Goal: Transaction & Acquisition: Download file/media

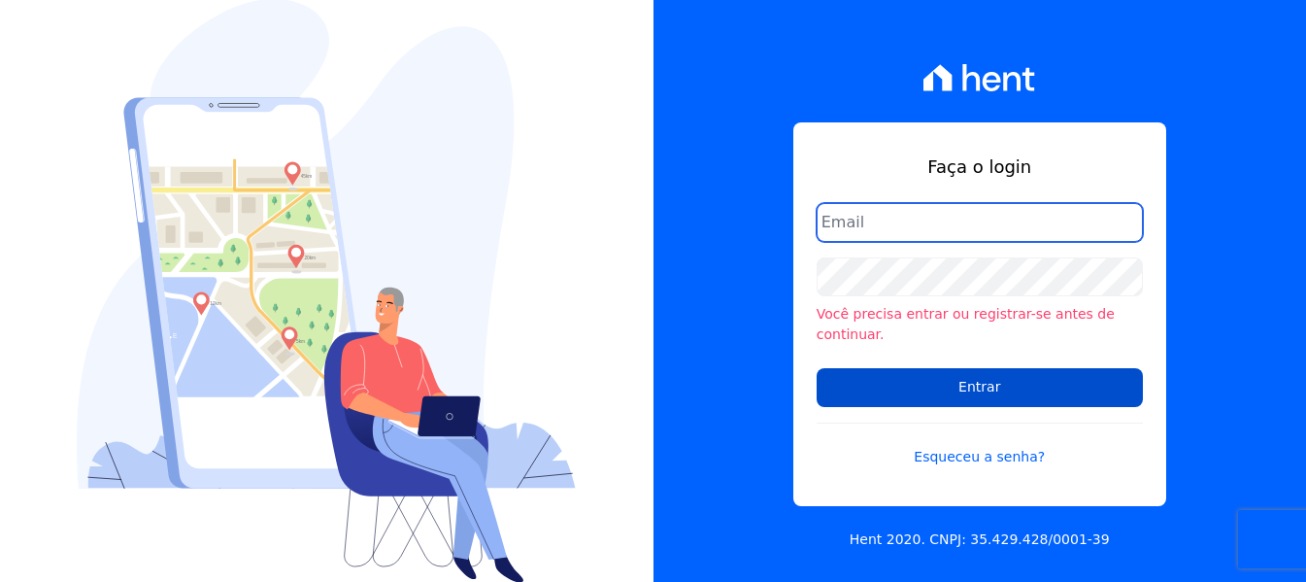
type input "financeiro3@loulycaixe.com.br"
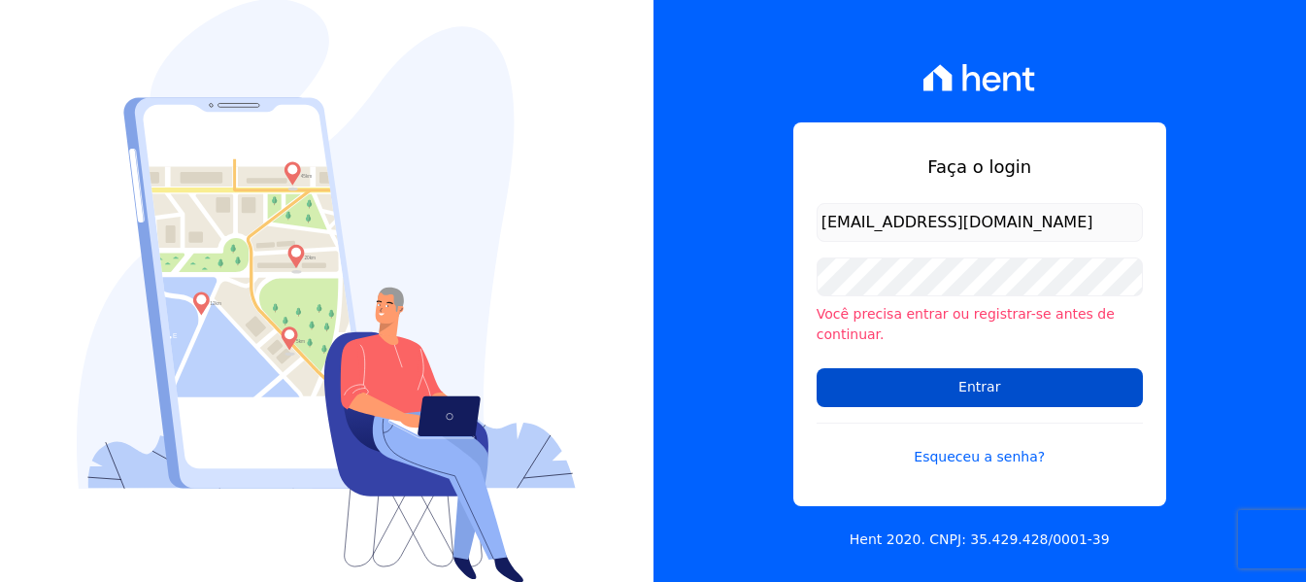
click at [840, 393] on input "Entrar" at bounding box center [980, 387] width 326 height 39
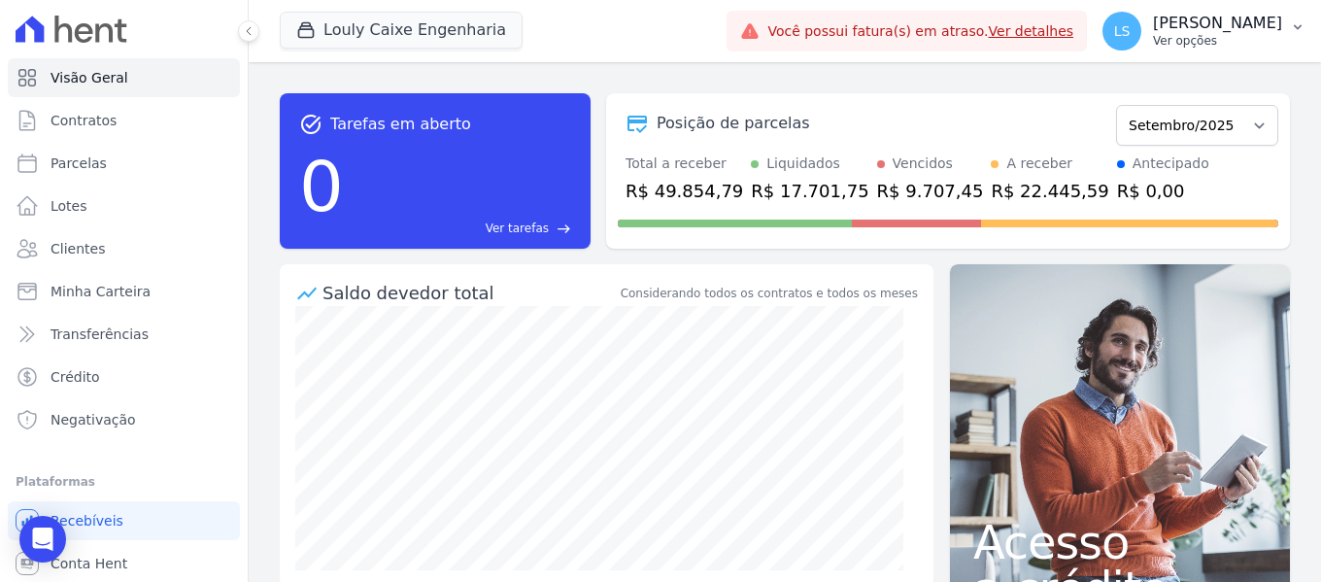
click at [1201, 22] on p "[PERSON_NAME]" at bounding box center [1217, 23] width 129 height 19
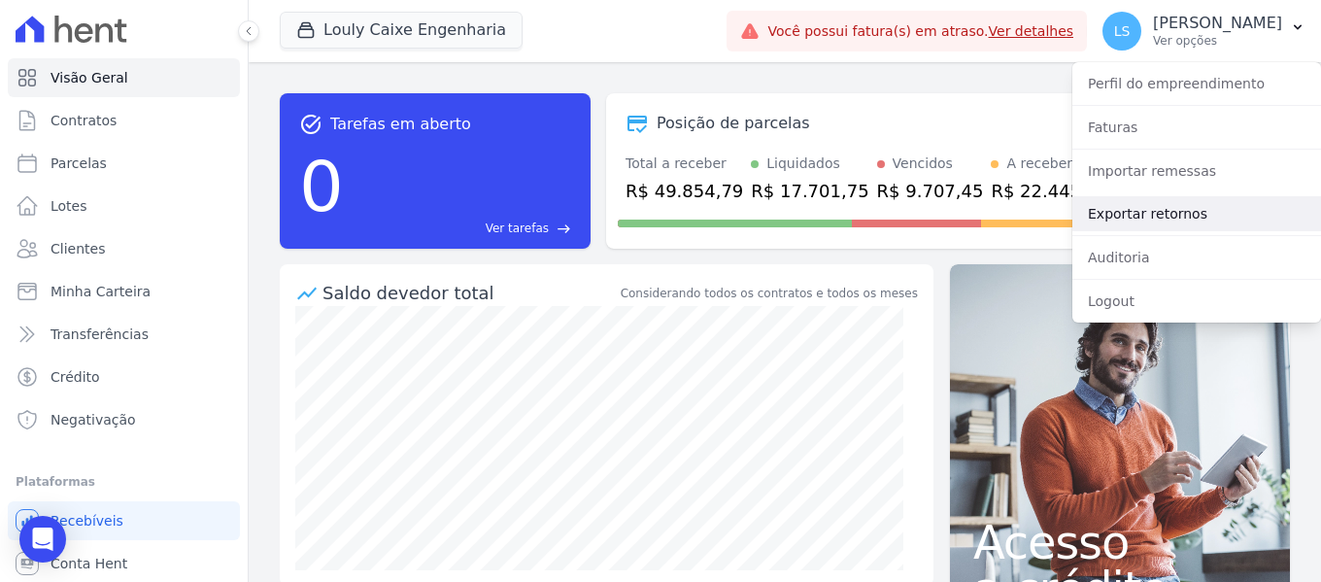
click at [1152, 218] on link "Exportar retornos" at bounding box center [1196, 213] width 249 height 35
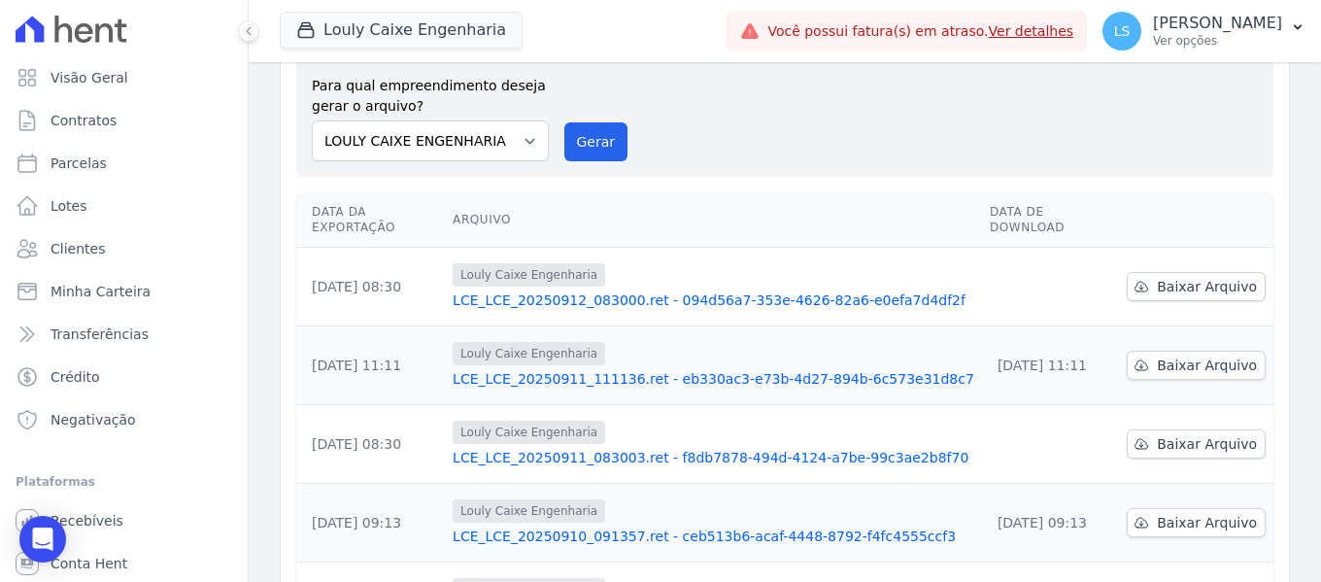
scroll to position [194, 0]
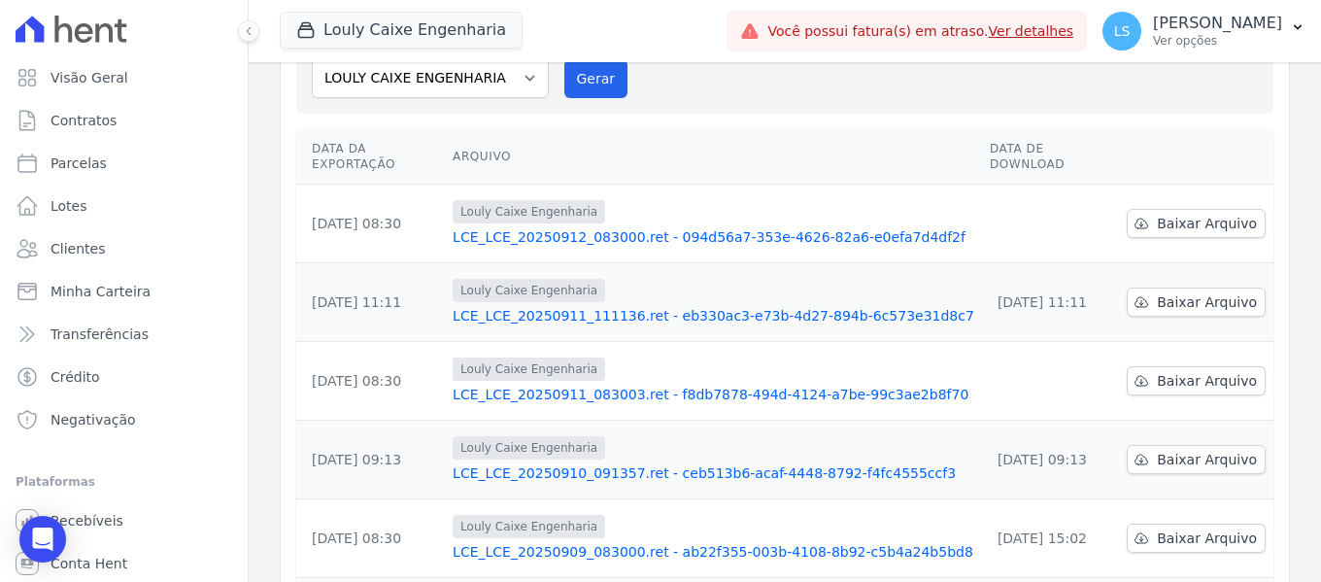
click at [787, 227] on link "LCE_LCE_20250912_083000.ret - 094d56a7-353e-4626-82a6-e0efa7d4df2f" at bounding box center [712, 236] width 521 height 19
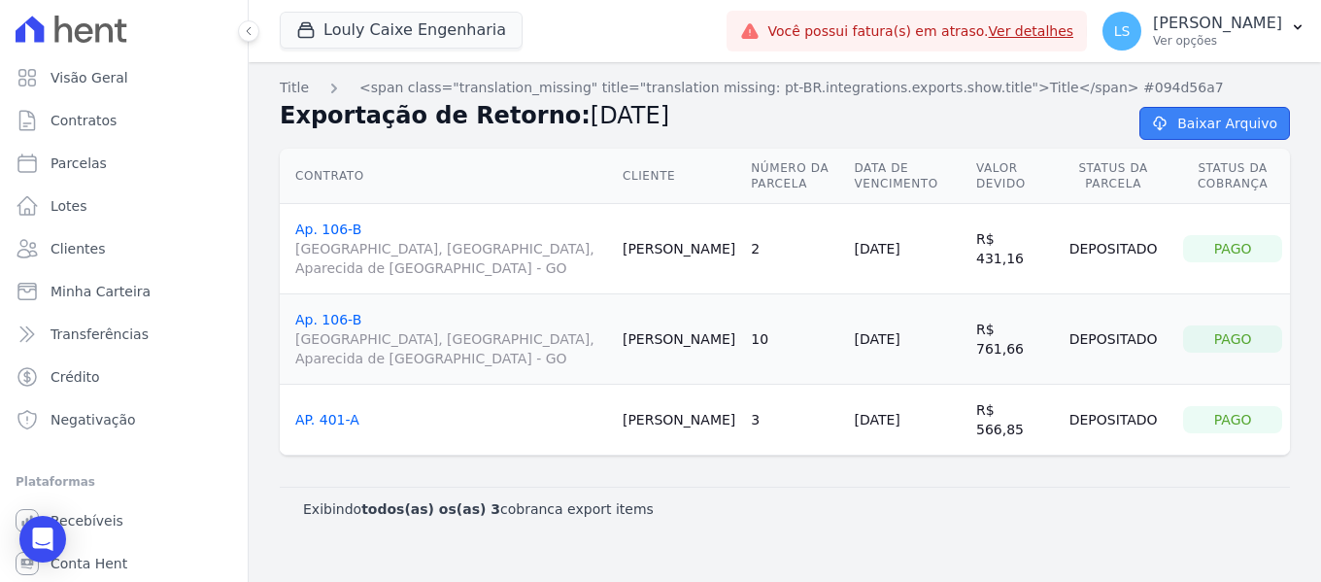
click at [1180, 117] on link "Baixar Arquivo" at bounding box center [1214, 123] width 150 height 33
